Goal: Task Accomplishment & Management: Manage account settings

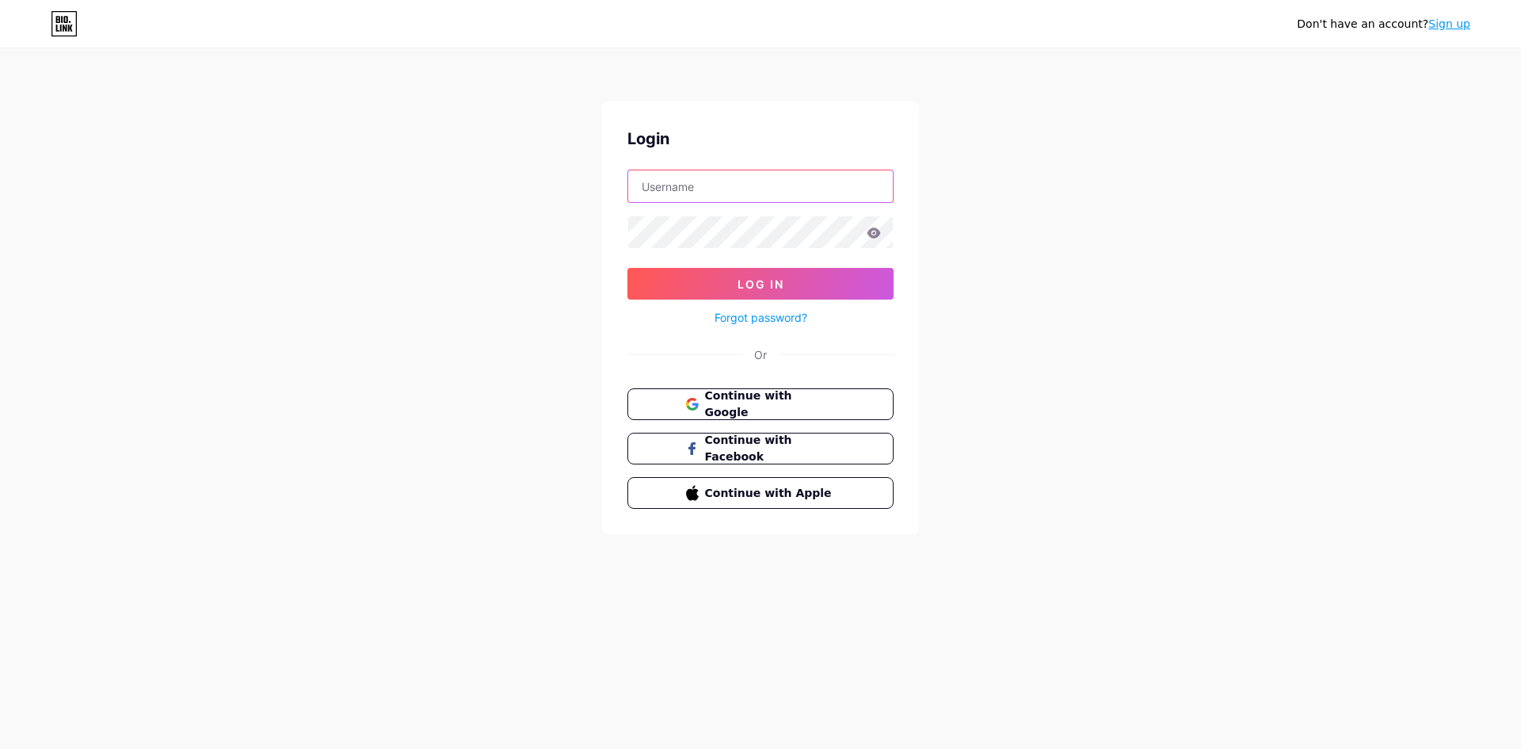
click at [753, 192] on input "text" at bounding box center [760, 186] width 265 height 32
click at [628, 268] on button "Log In" at bounding box center [761, 284] width 266 height 32
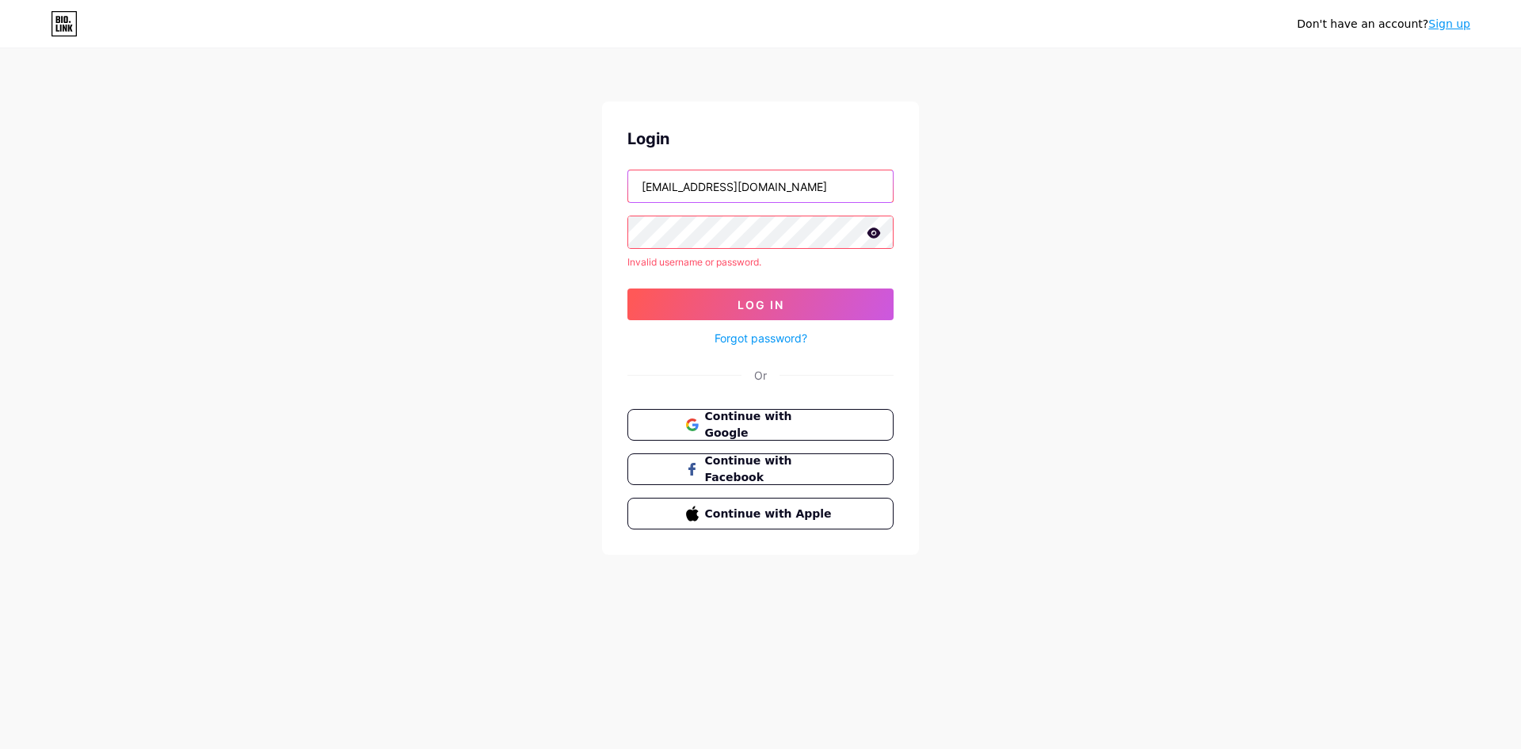
drag, startPoint x: 698, startPoint y: 178, endPoint x: 958, endPoint y: 192, distance: 260.3
click at [952, 193] on div "Don't have an account? Sign up Login [EMAIL_ADDRESS][DOMAIN_NAME] Invalid usern…" at bounding box center [760, 302] width 1521 height 605
type input "ngocnvcm"
click at [872, 233] on icon at bounding box center [874, 232] width 14 height 11
click at [782, 301] on span "Log In" at bounding box center [761, 304] width 47 height 13
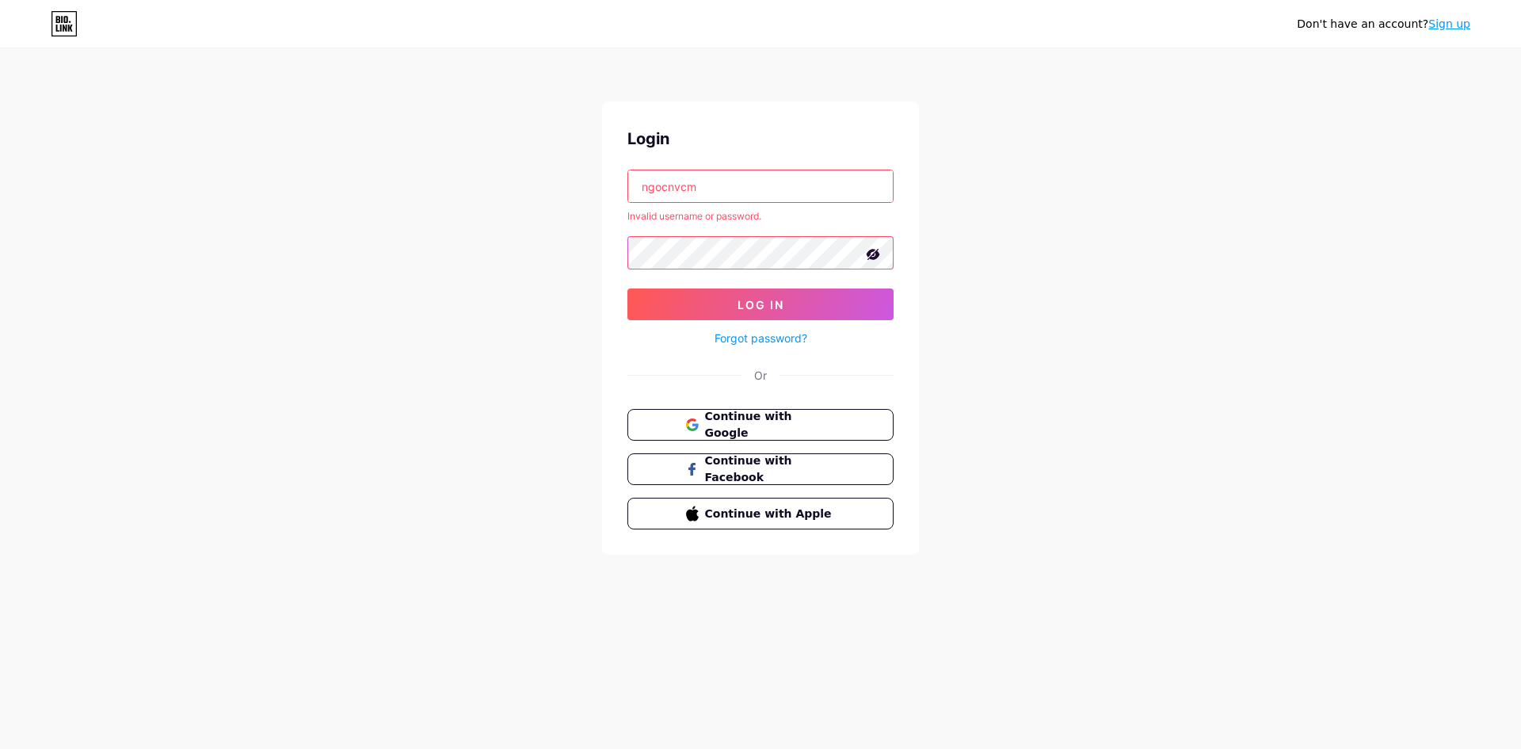
click at [483, 250] on div "Don't have an account? Sign up Login ngocnvcm Invalid username or password. Log…" at bounding box center [760, 302] width 1521 height 605
click at [628, 288] on button "Log In" at bounding box center [761, 304] width 266 height 32
click at [739, 301] on span "Log In" at bounding box center [761, 304] width 47 height 13
click at [458, 261] on div "Don't have an account? Sign up Login ngocnvcm Invalid username or password. Log…" at bounding box center [760, 302] width 1521 height 605
click at [628, 288] on button "Log In" at bounding box center [761, 304] width 266 height 32
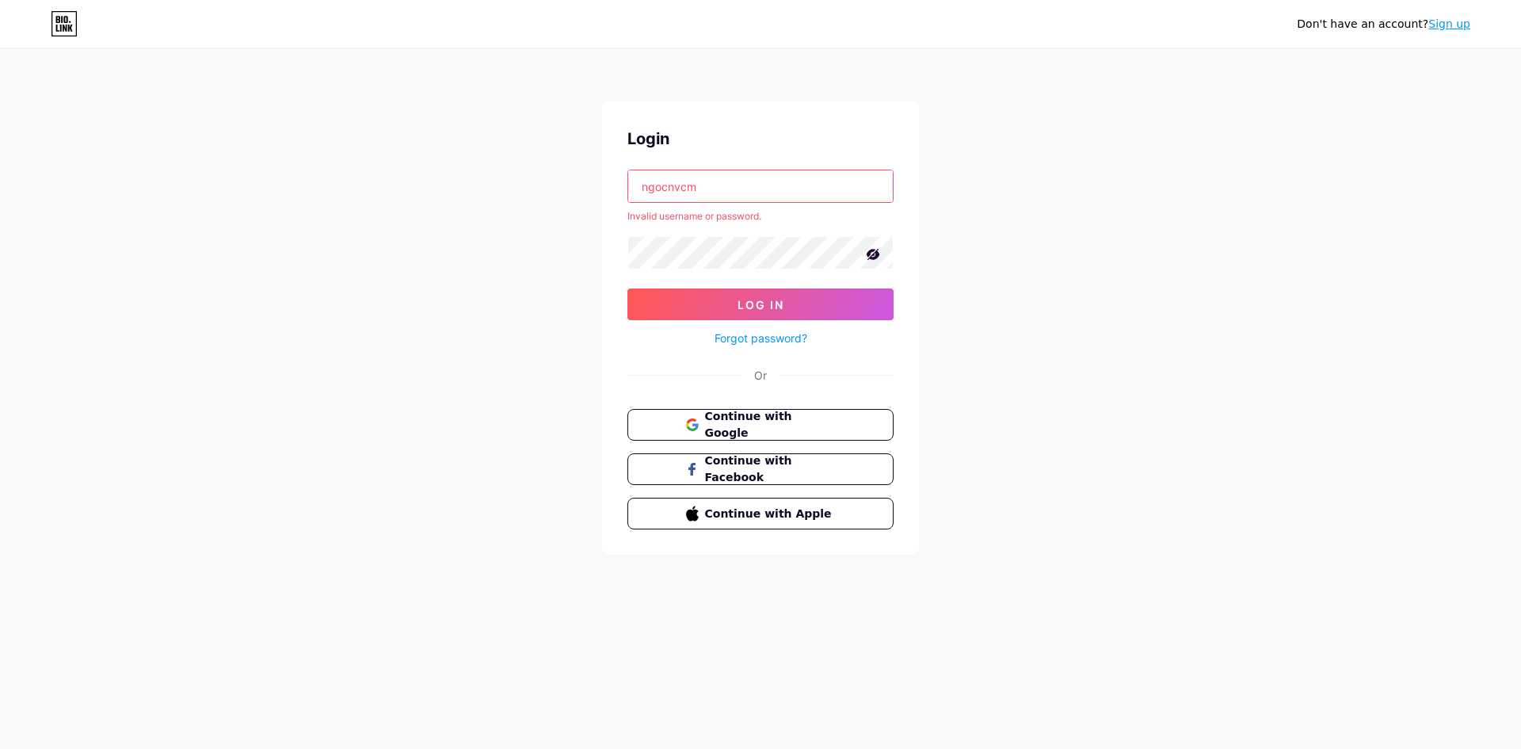
click at [753, 197] on input "ngocnvcm" at bounding box center [760, 186] width 265 height 32
drag, startPoint x: 753, startPoint y: 197, endPoint x: 711, endPoint y: 200, distance: 42.2
click at [753, 197] on input "ngocnvcm" at bounding box center [760, 186] width 265 height 32
click at [806, 418] on span "Continue with Google" at bounding box center [770, 425] width 132 height 34
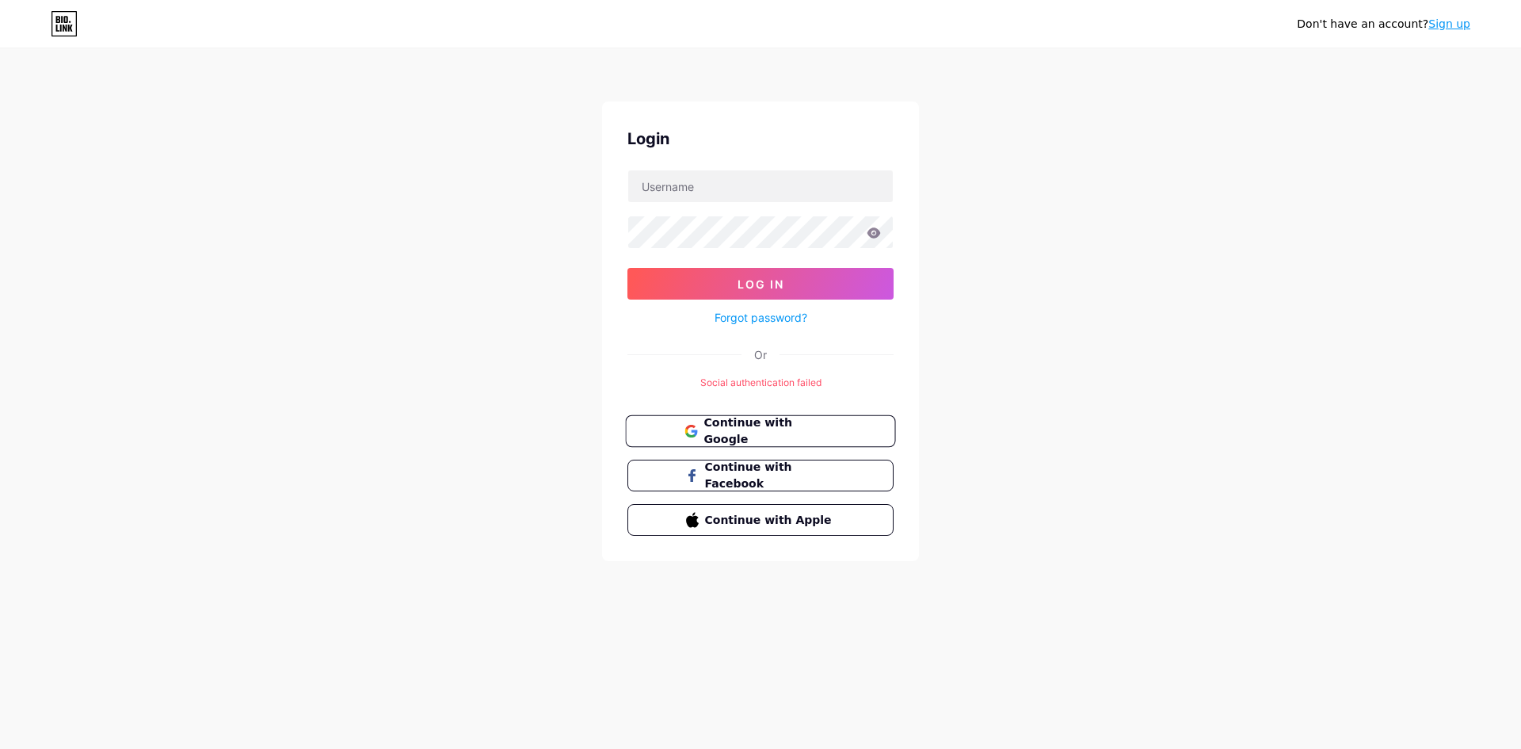
click at [816, 426] on span "Continue with Google" at bounding box center [770, 431] width 132 height 34
click at [770, 198] on input "text" at bounding box center [760, 186] width 265 height 32
click at [740, 183] on input "text" at bounding box center [760, 186] width 265 height 32
type input "ngocnvcm@gmail.com"
click at [628, 268] on button "Log In" at bounding box center [761, 284] width 266 height 32
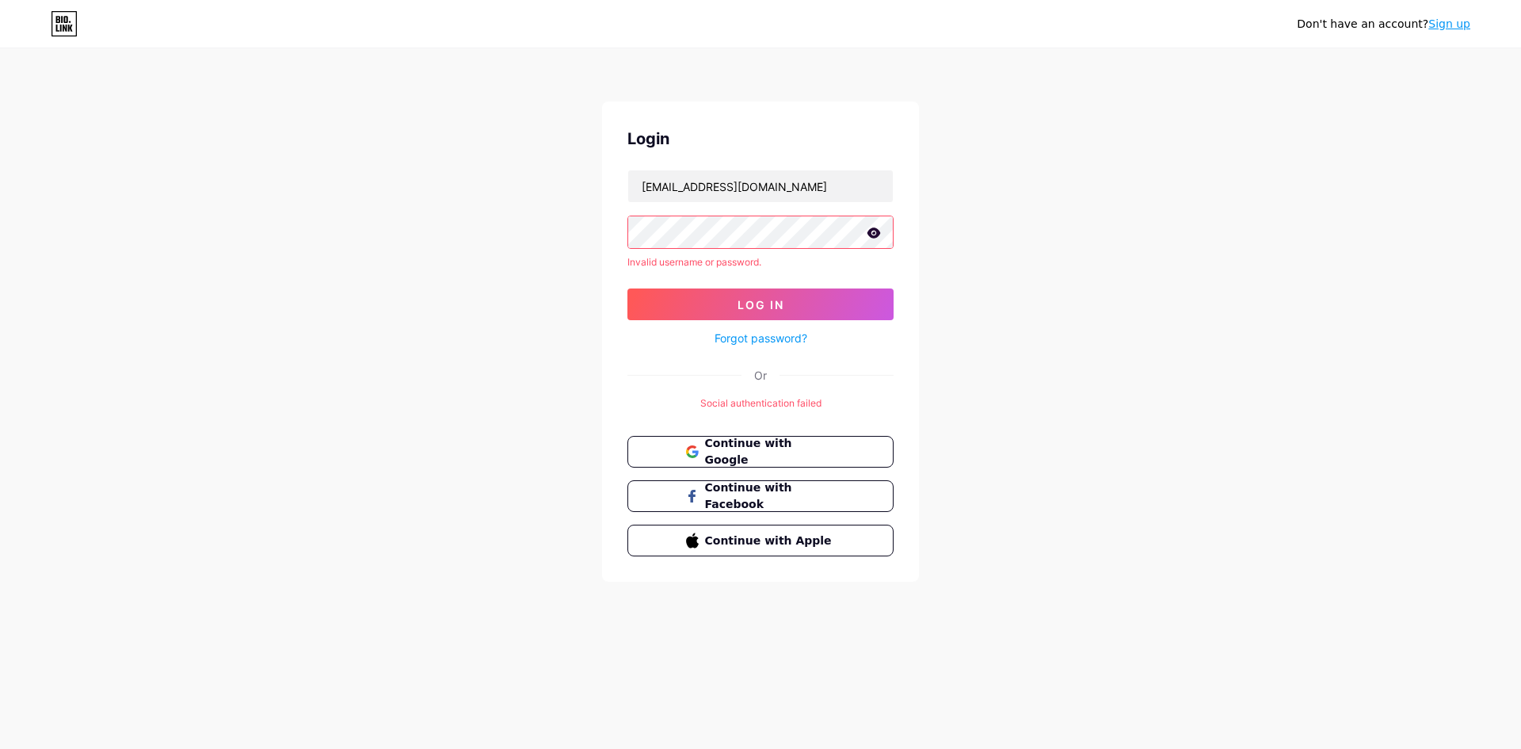
click at [876, 231] on icon at bounding box center [874, 232] width 14 height 11
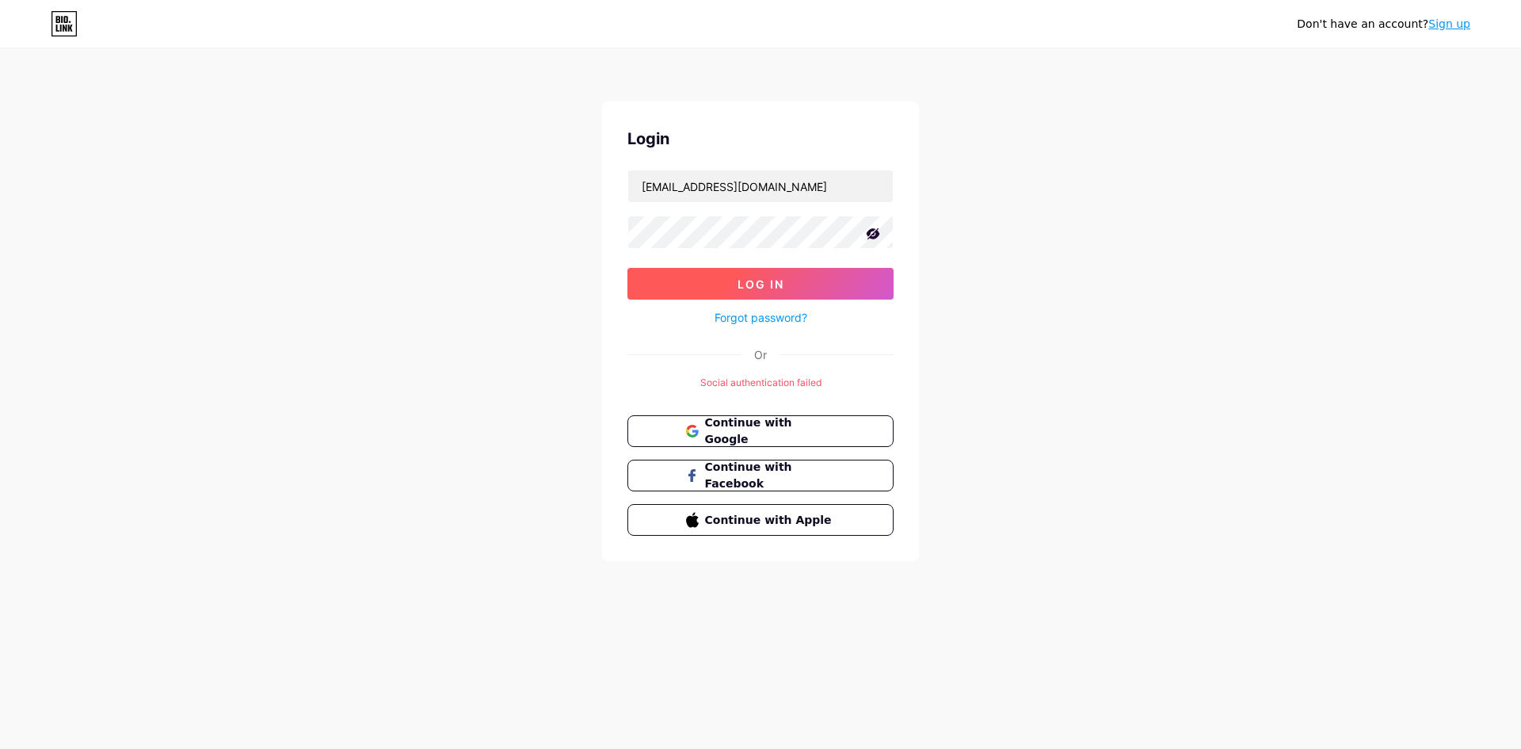
click at [761, 277] on span "Log In" at bounding box center [761, 283] width 47 height 13
click at [628, 268] on button "Log In" at bounding box center [761, 284] width 266 height 32
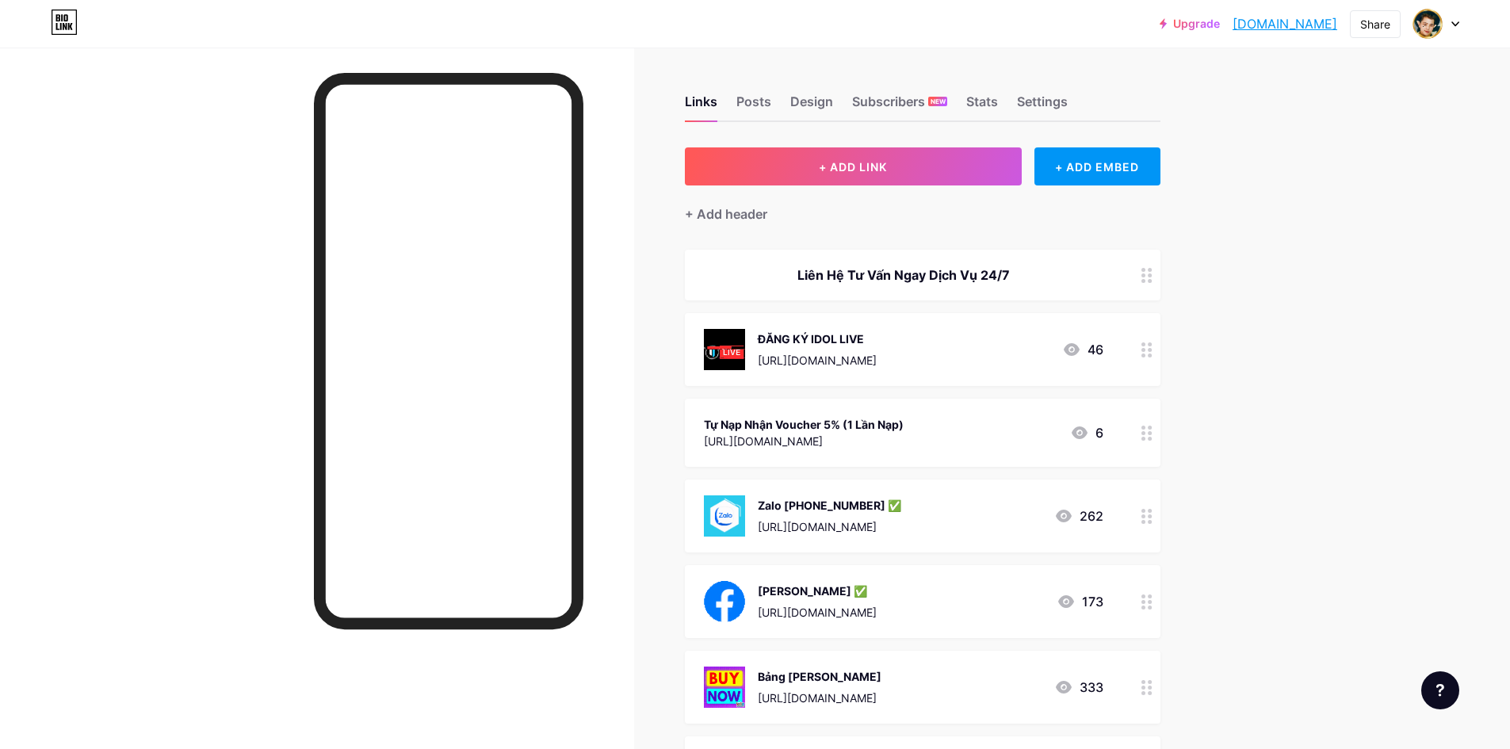
click at [1143, 514] on div at bounding box center [1146, 515] width 27 height 73
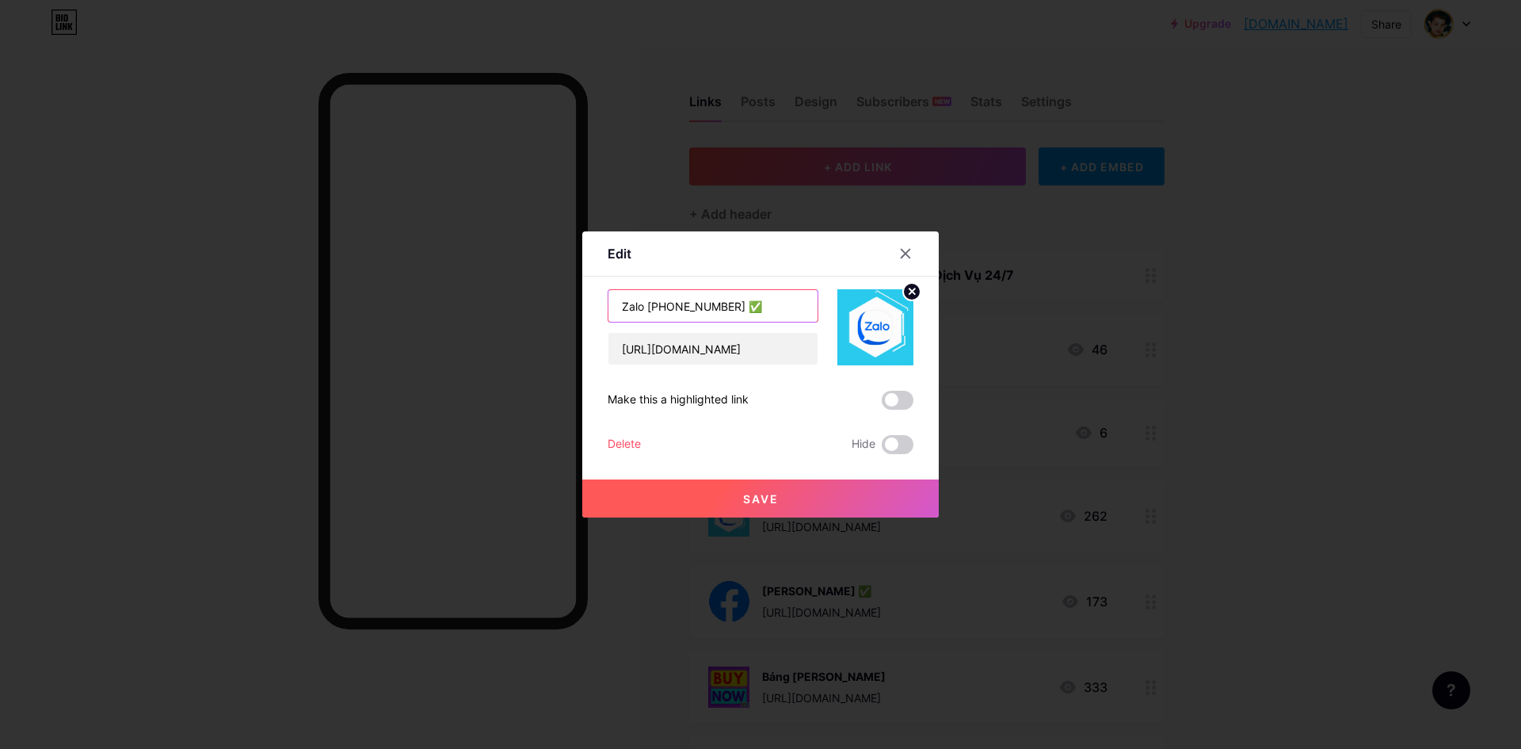
drag, startPoint x: 717, startPoint y: 304, endPoint x: 644, endPoint y: 306, distance: 72.9
click at [644, 306] on input "Zalo 0977-792-863 ✅" at bounding box center [713, 306] width 209 height 32
type input "Zalo ✅"
click at [757, 505] on span "Save" at bounding box center [761, 498] width 36 height 13
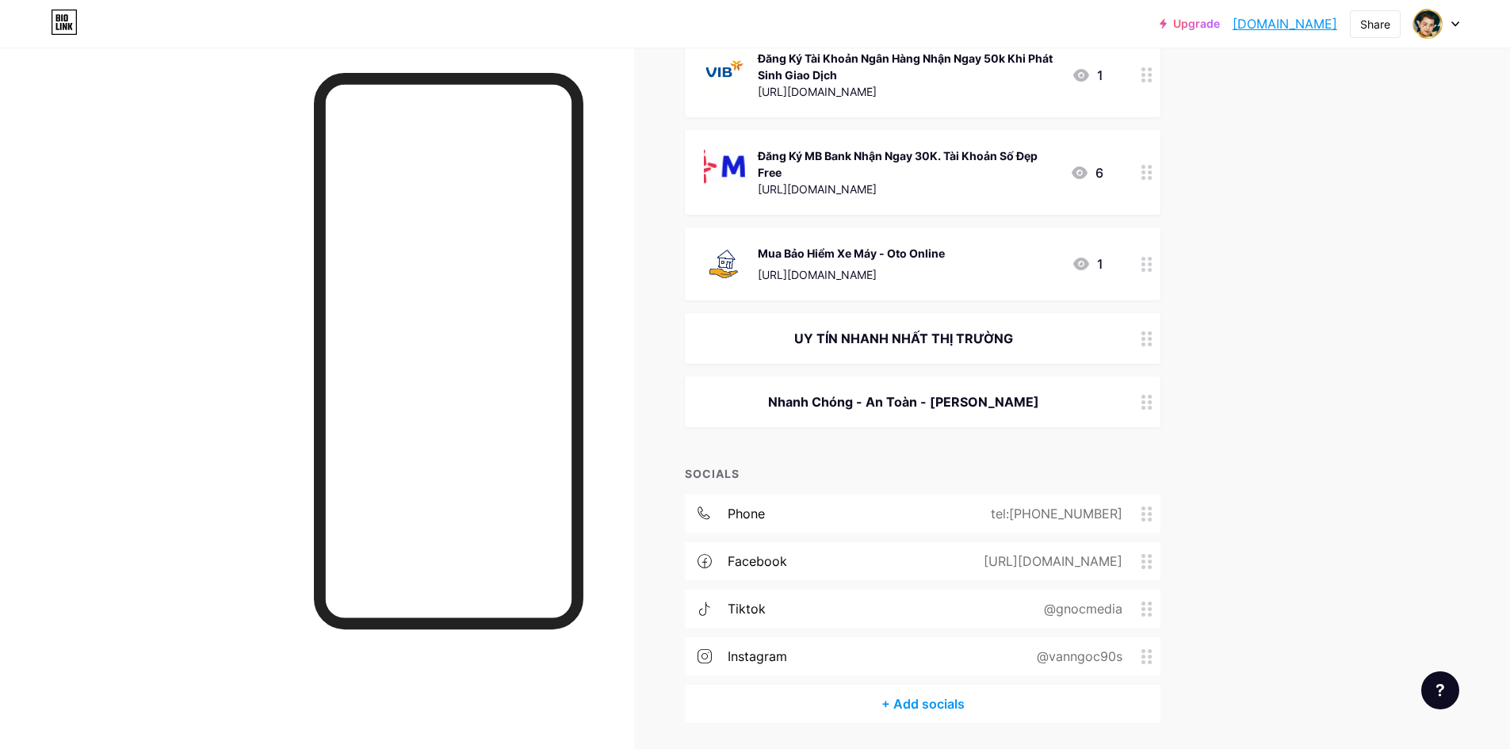
scroll to position [1357, 0]
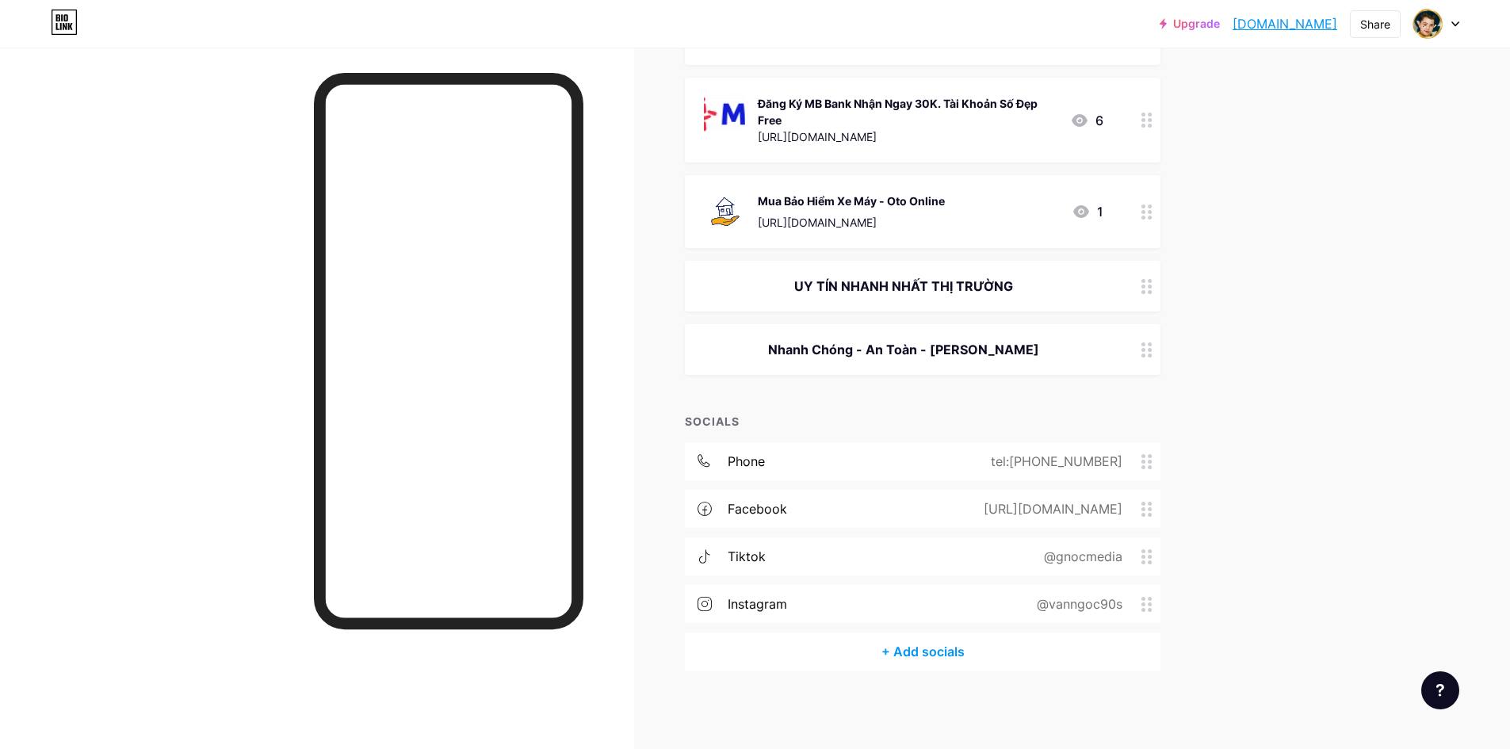
click at [1013, 284] on div "UY TÍN NHANH NHẤT THỊ TRƯỜNG" at bounding box center [903, 286] width 399 height 19
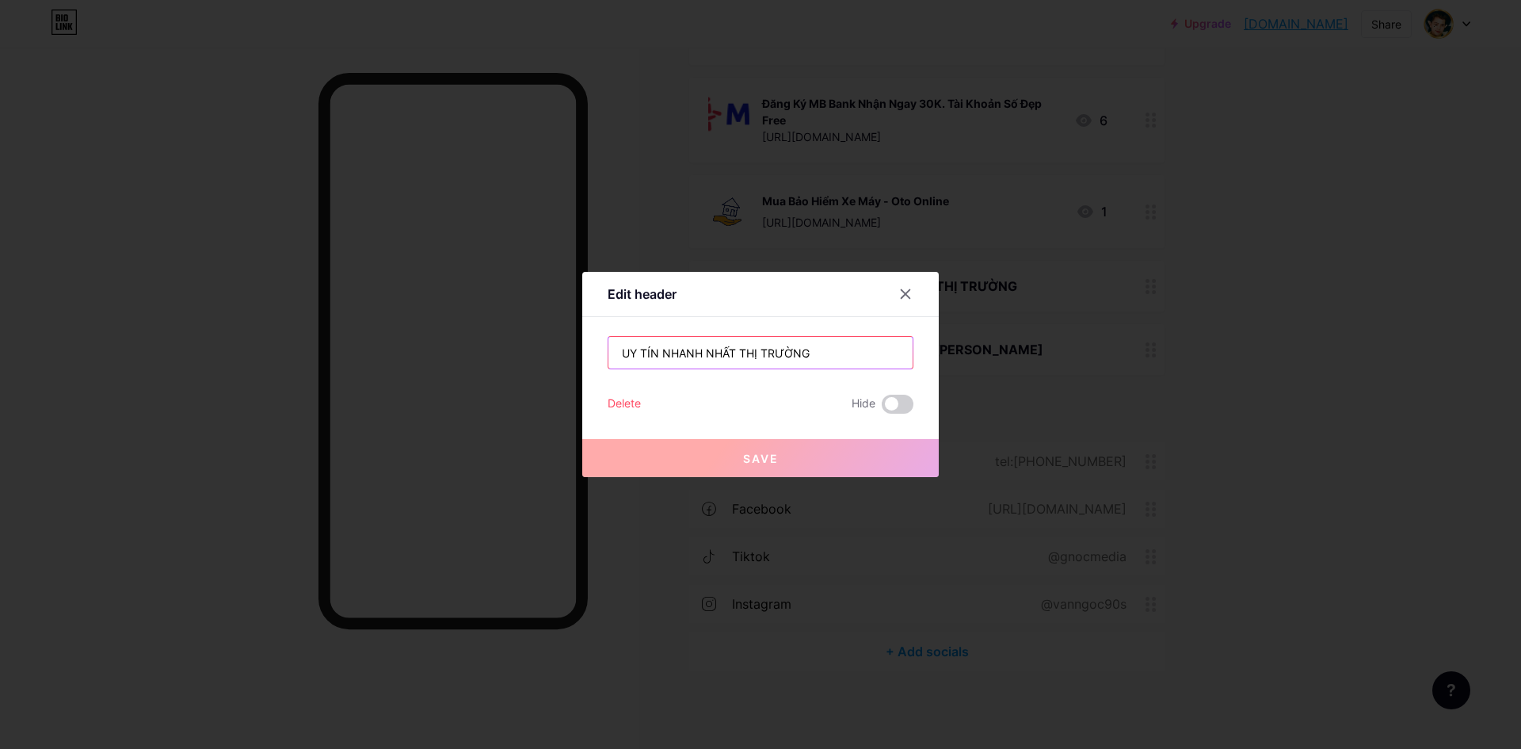
click at [845, 355] on input "UY TÍN NHANH NHẤT THỊ TRƯỜNG" at bounding box center [761, 353] width 304 height 32
click at [902, 296] on icon at bounding box center [906, 294] width 9 height 9
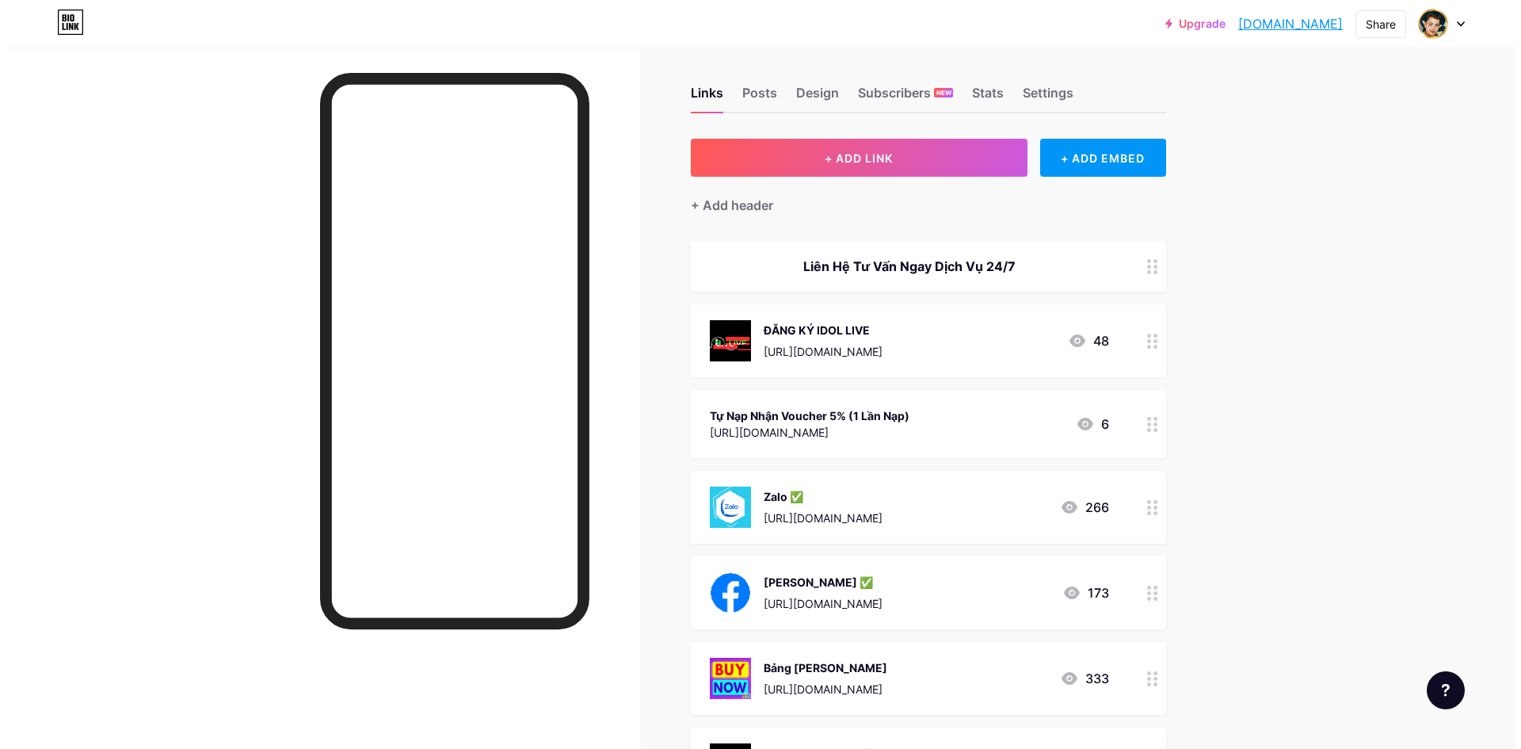
scroll to position [0, 0]
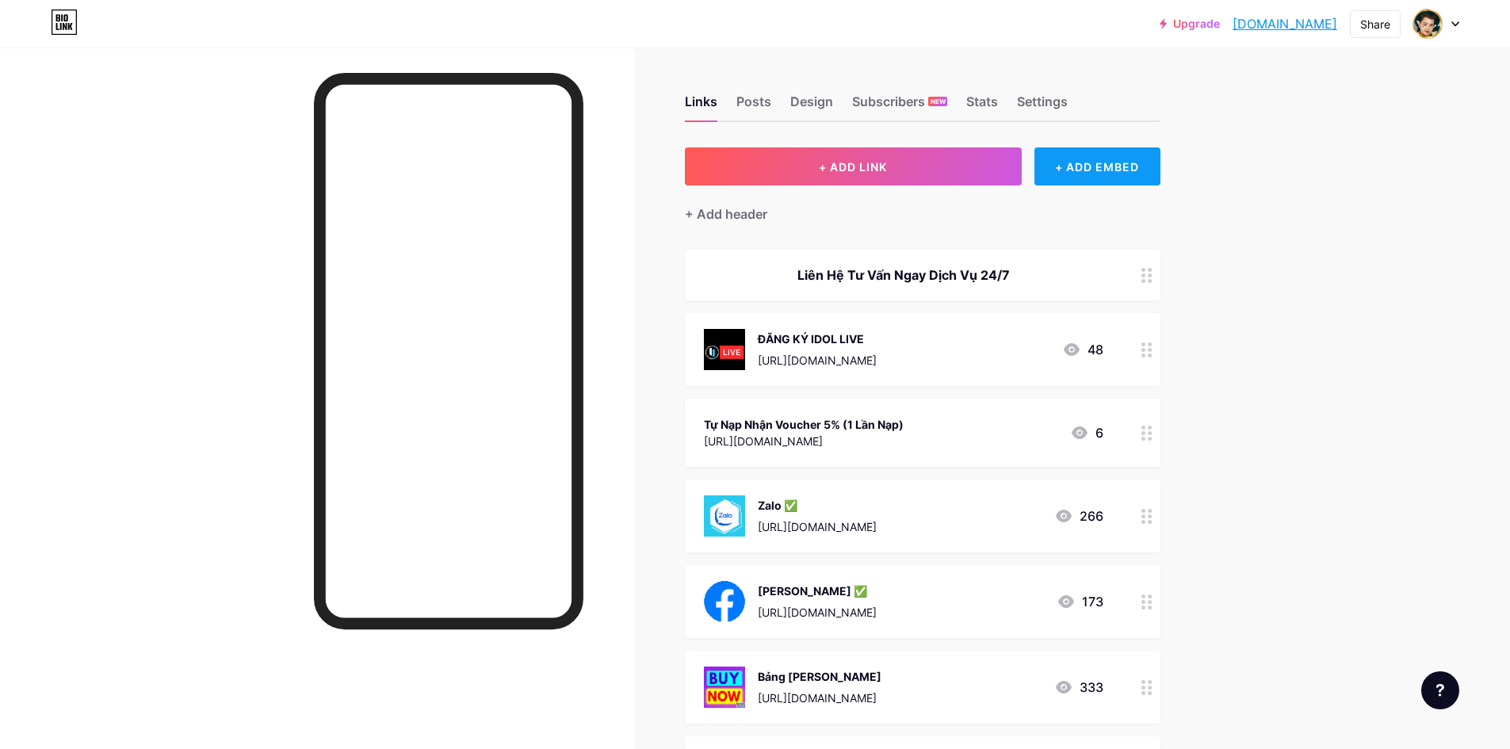
click at [1109, 159] on div "+ ADD EMBED" at bounding box center [1097, 166] width 126 height 38
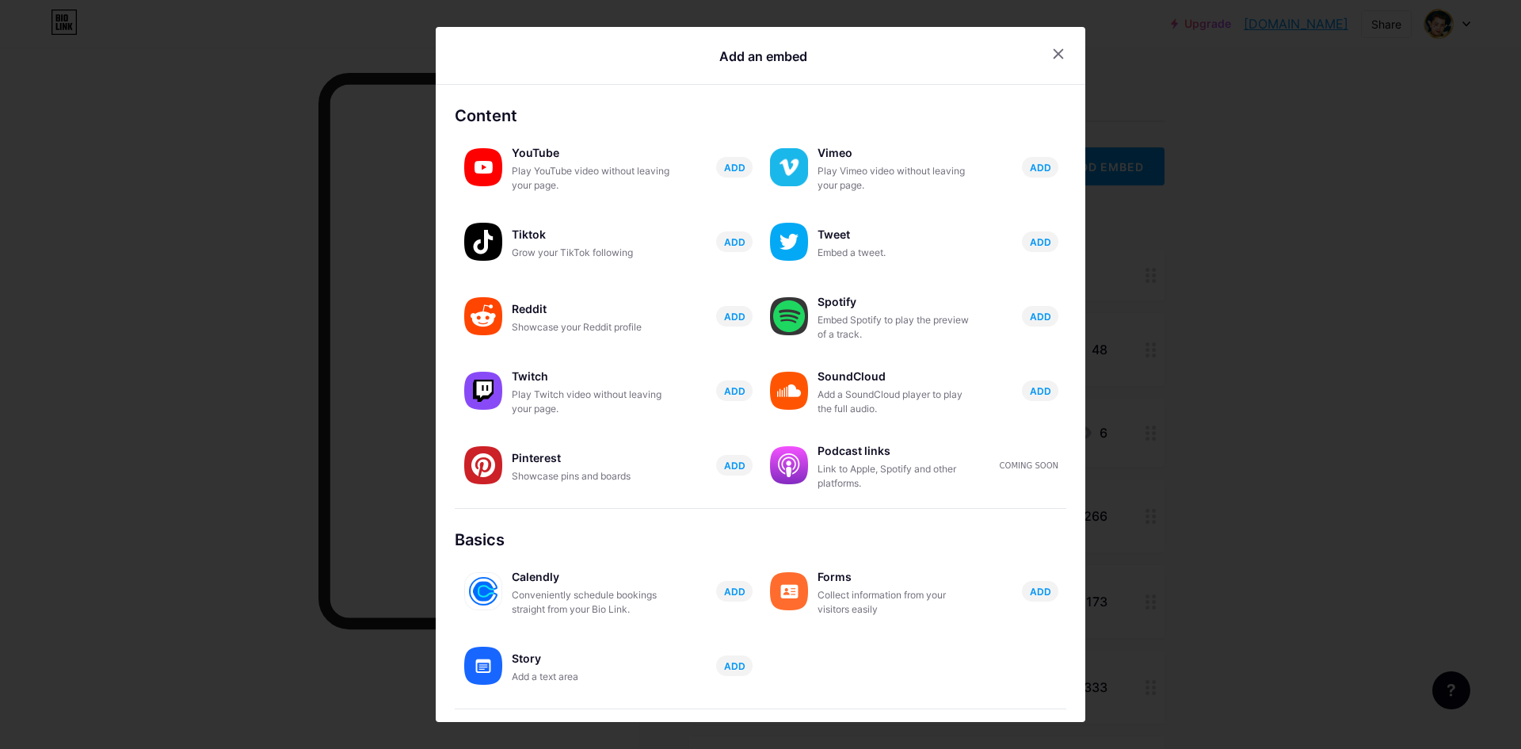
click at [1055, 55] on icon at bounding box center [1059, 54] width 9 height 9
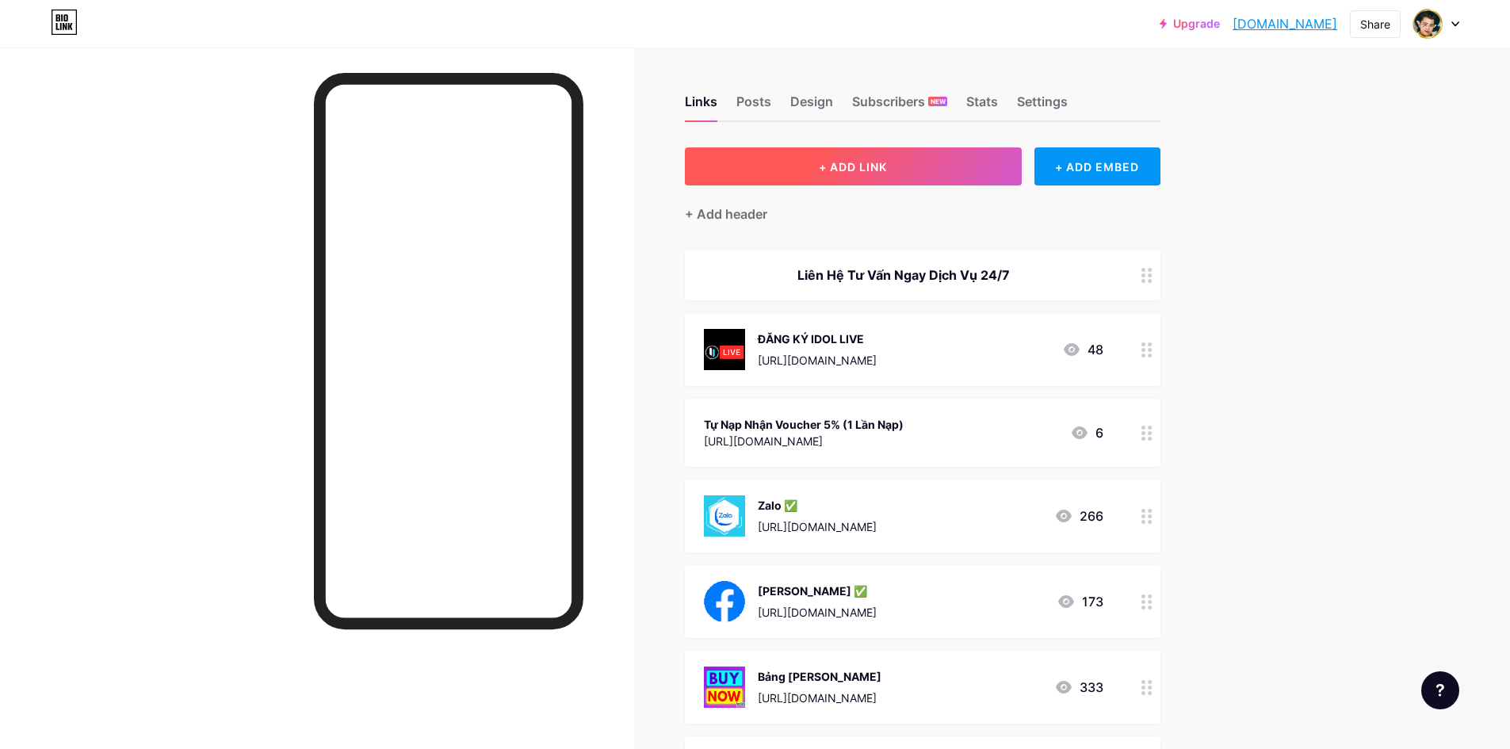
click at [848, 169] on span "+ ADD LINK" at bounding box center [853, 166] width 68 height 13
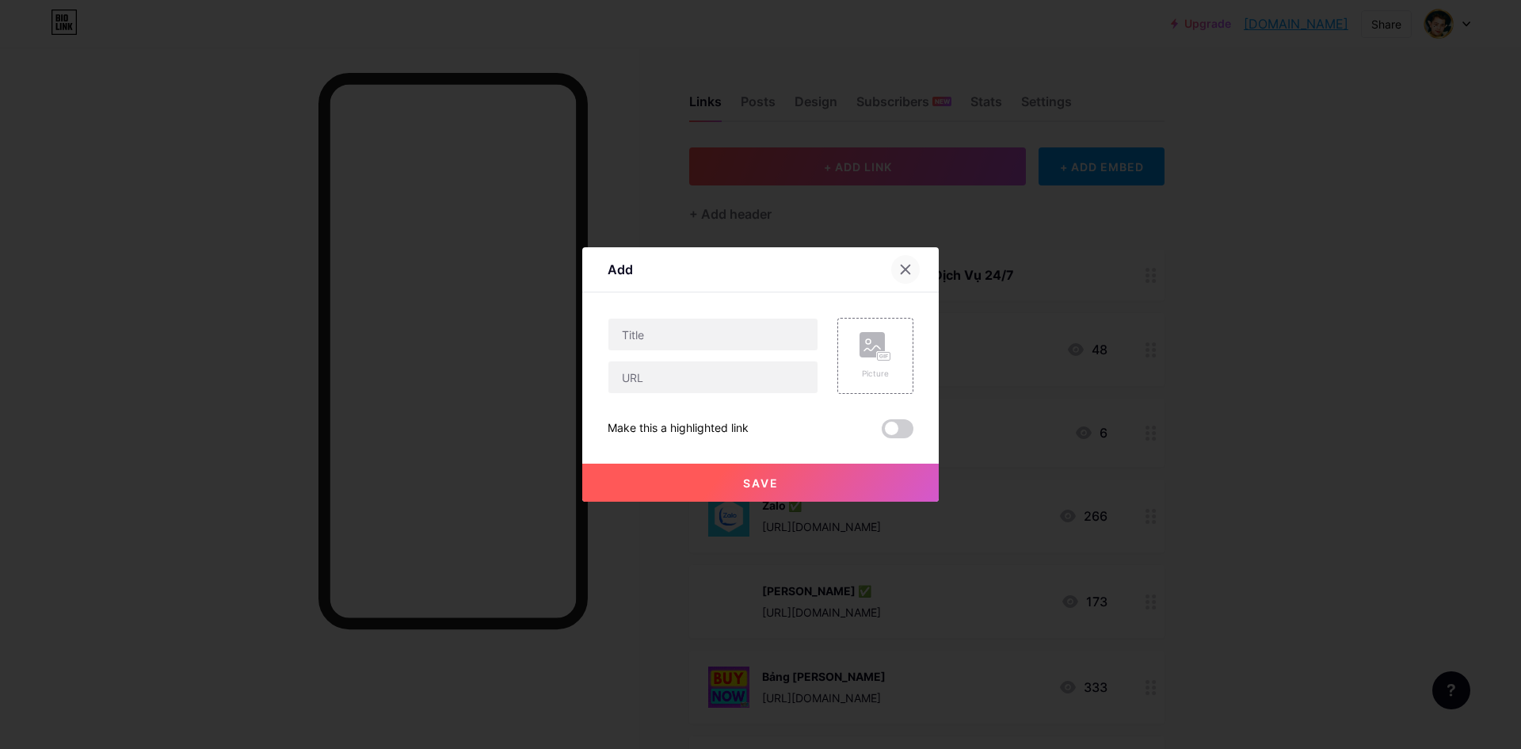
click at [910, 265] on div at bounding box center [905, 269] width 29 height 29
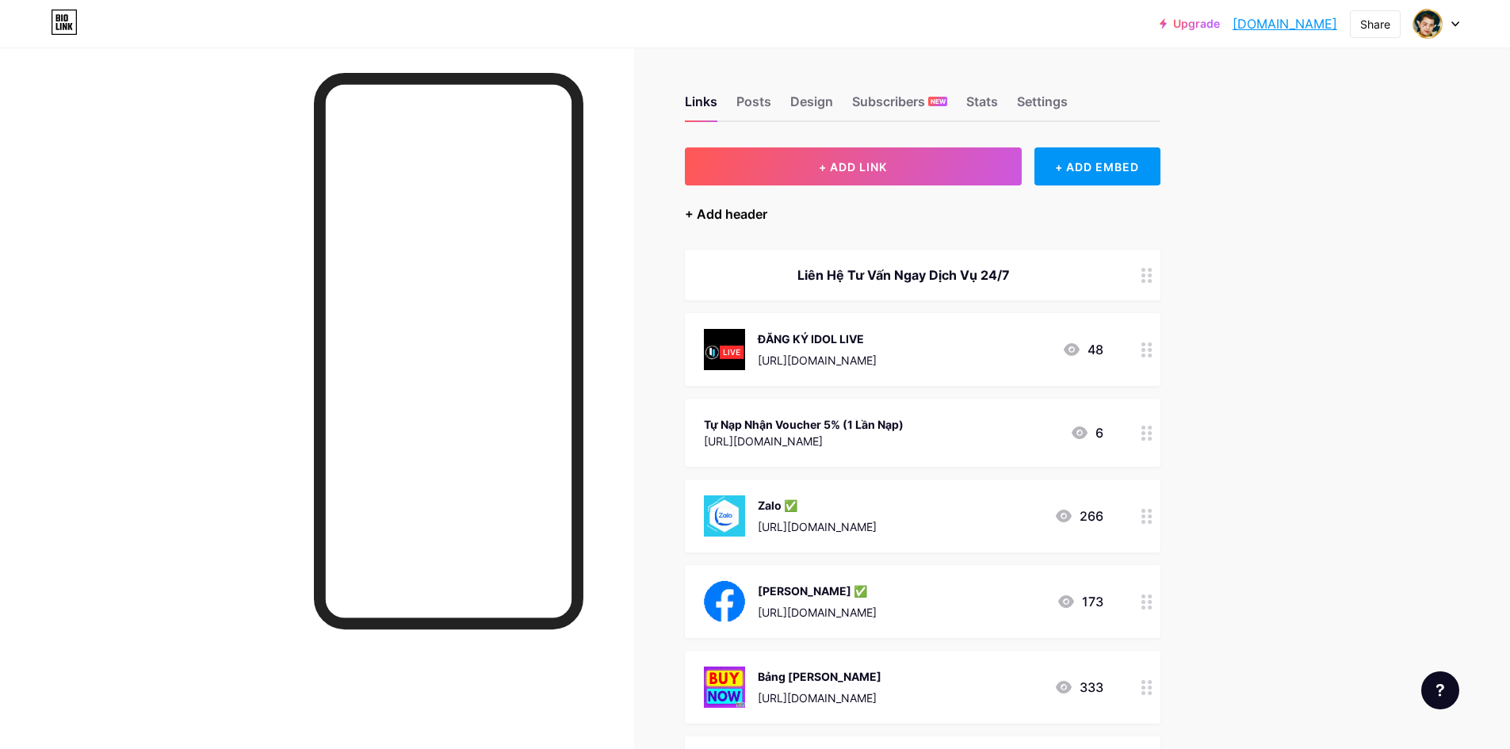
click at [758, 219] on div "+ Add header" at bounding box center [726, 213] width 82 height 19
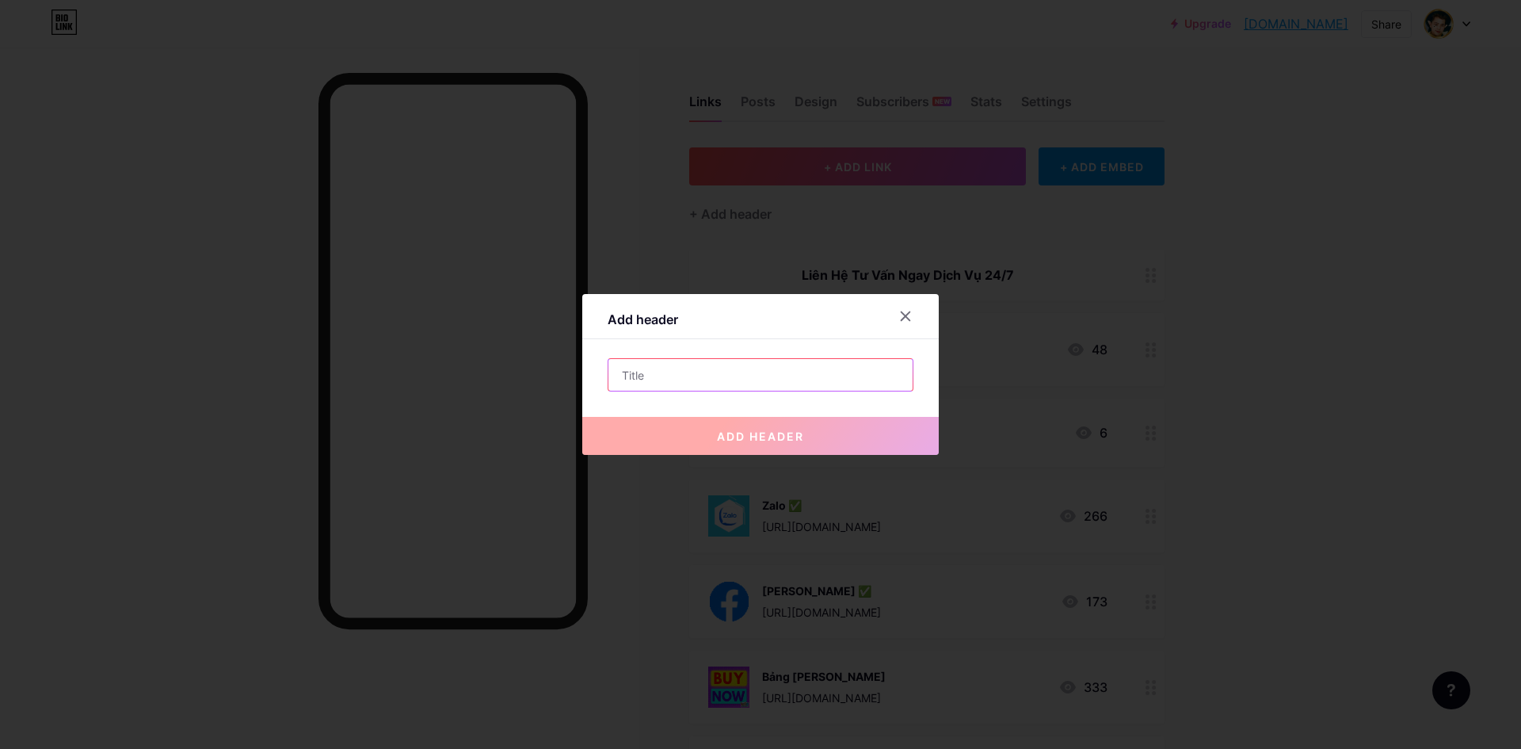
click at [746, 384] on input "text" at bounding box center [761, 375] width 304 height 32
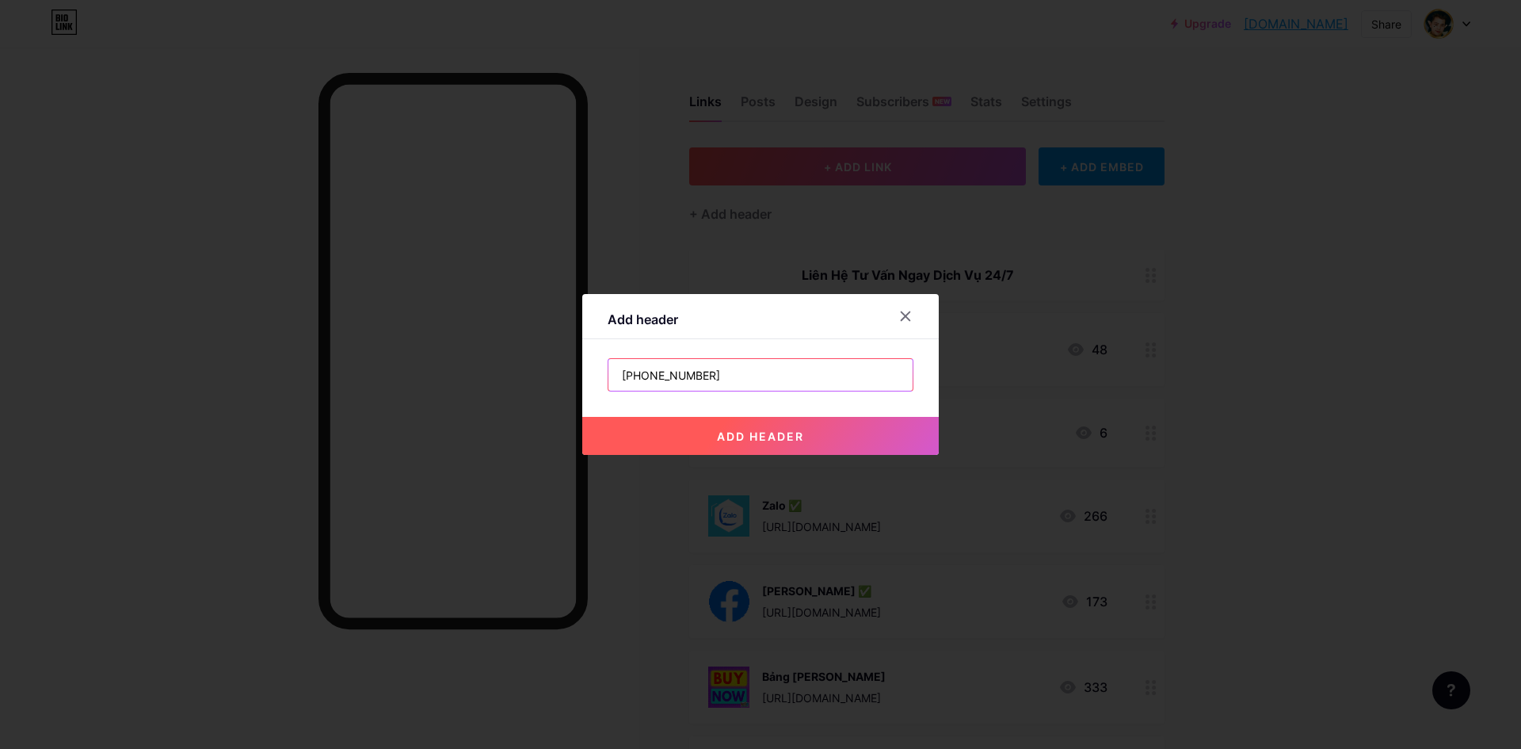
type input "0977-792-863"
click at [770, 437] on span "add header" at bounding box center [760, 435] width 87 height 13
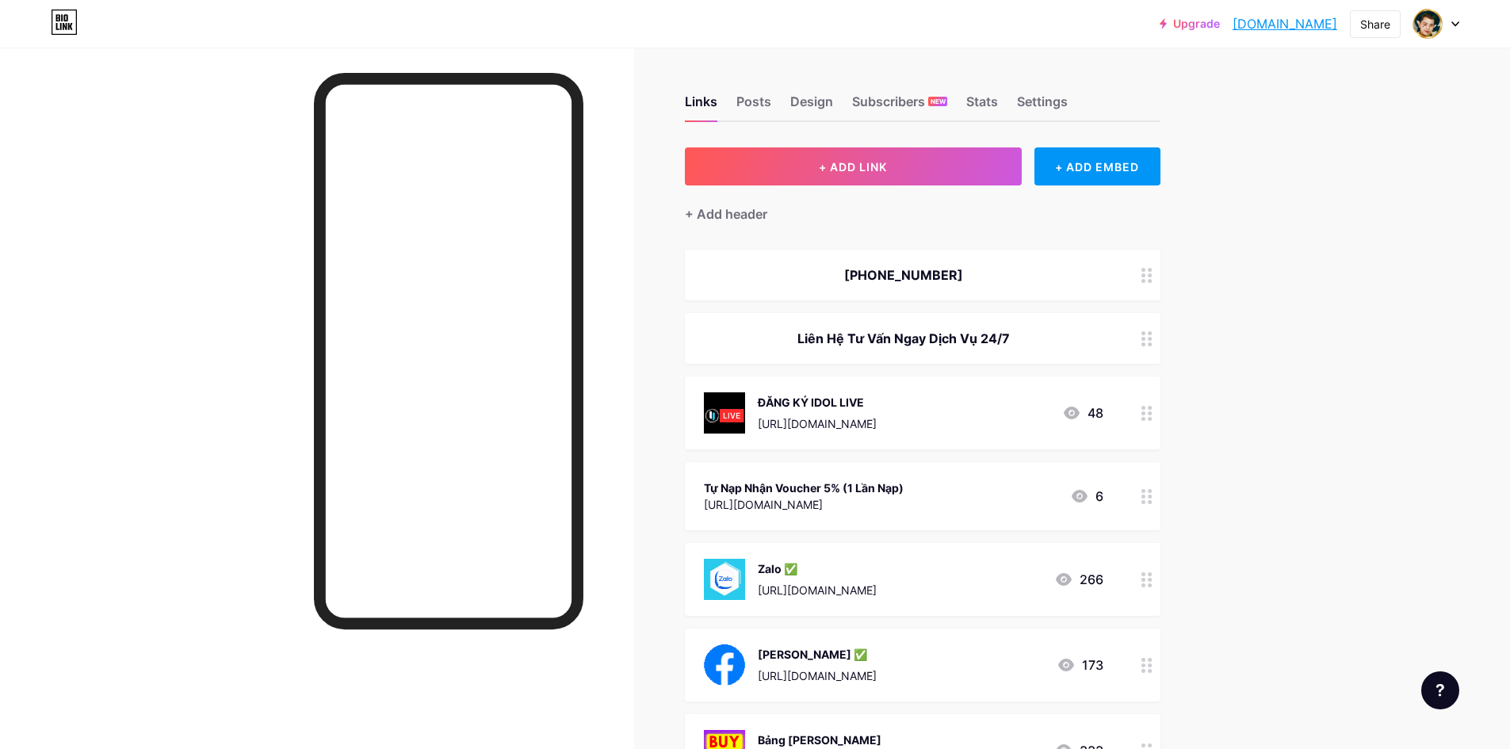
drag, startPoint x: 948, startPoint y: 267, endPoint x: 942, endPoint y: 678, distance: 411.3
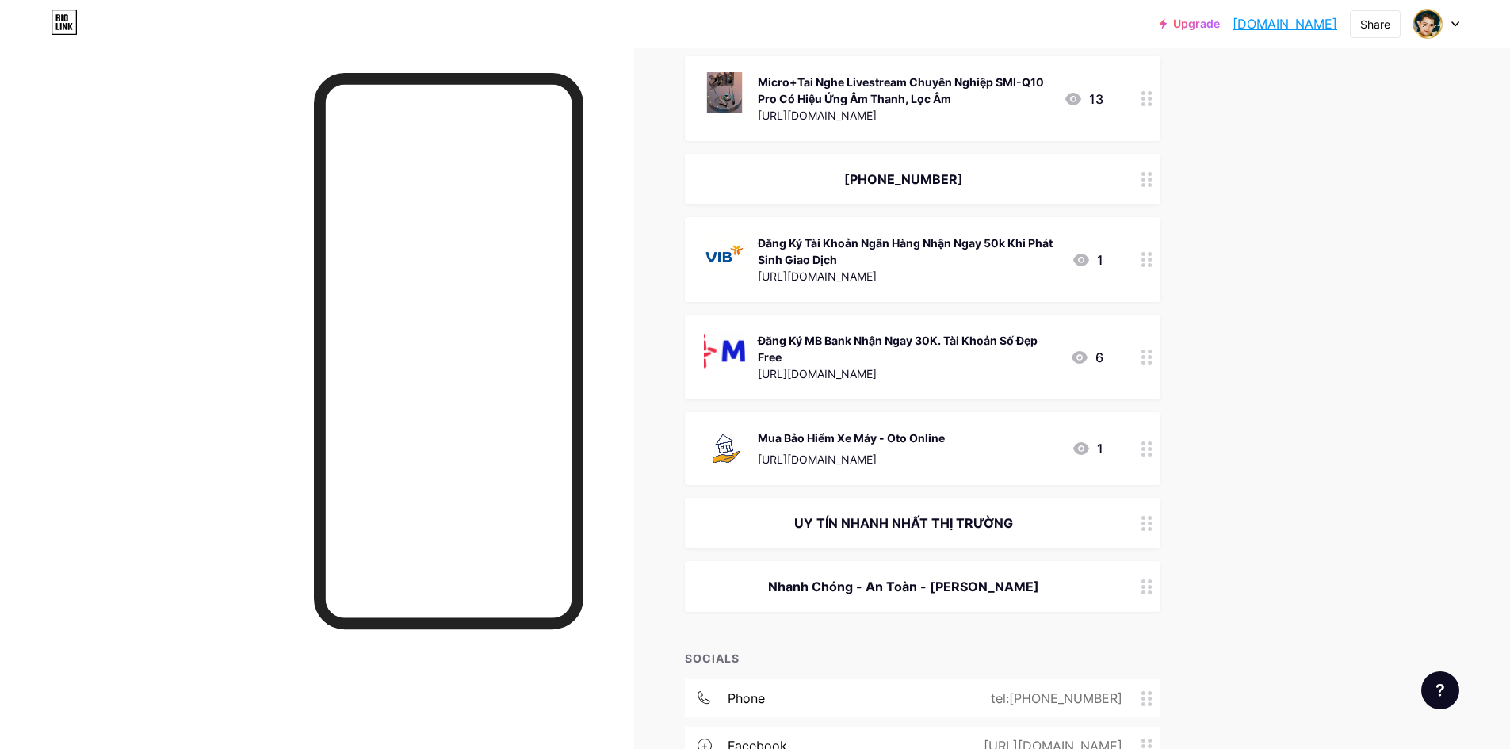
scroll to position [1183, 0]
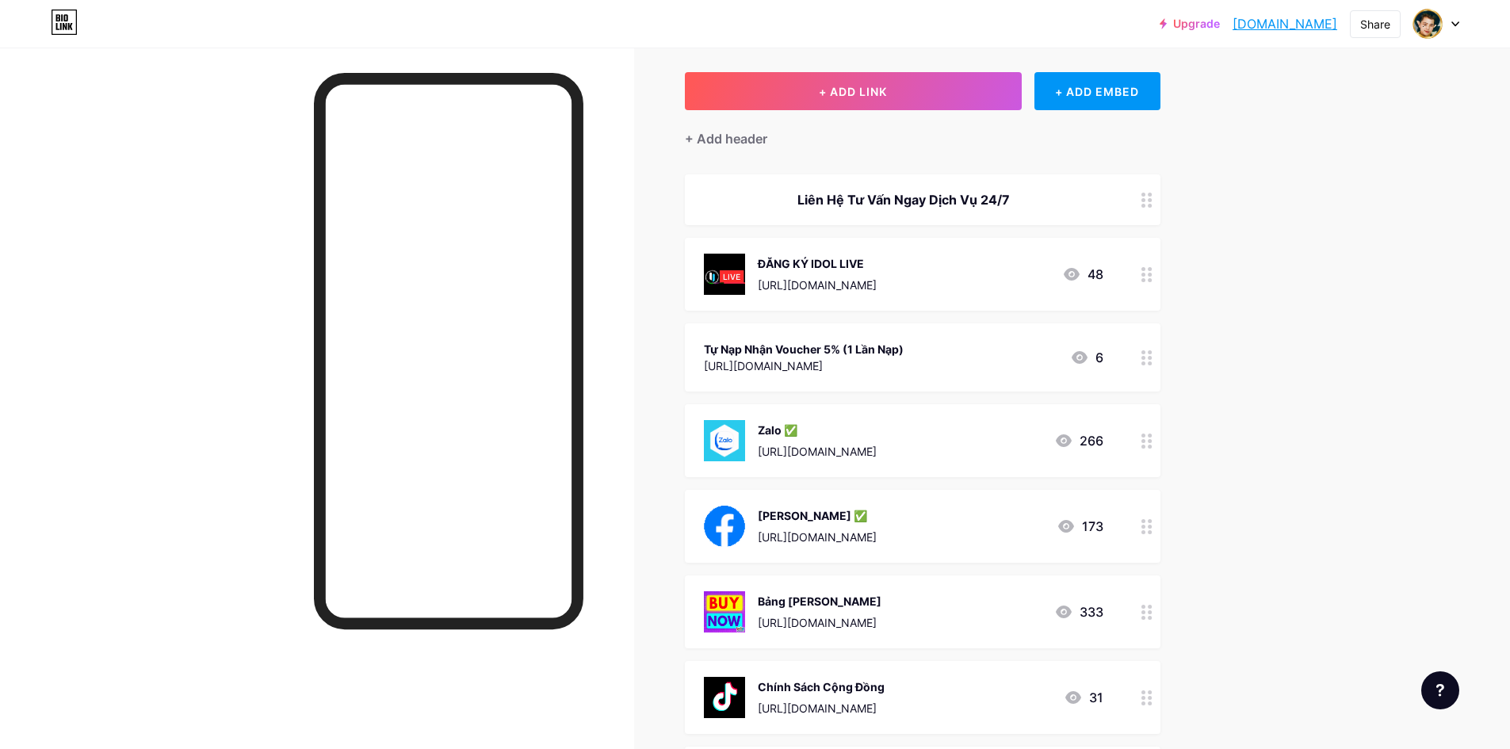
scroll to position [0, 0]
